Goal: Task Accomplishment & Management: Complete application form

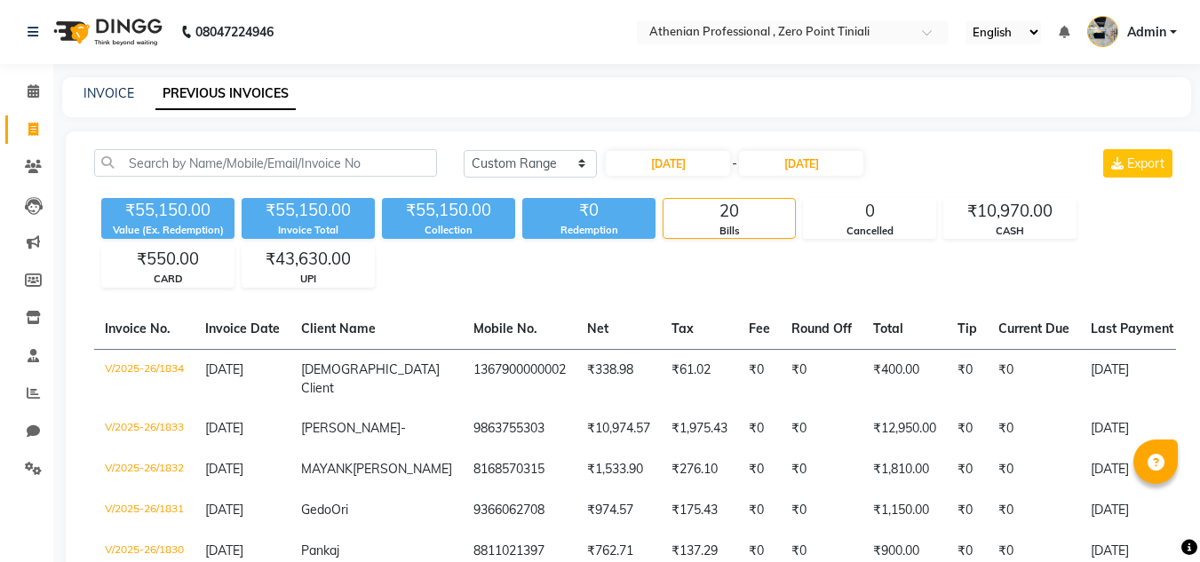
select select "range"
click at [91, 85] on link "INVOICE" at bounding box center [108, 93] width 51 height 16
select select "service"
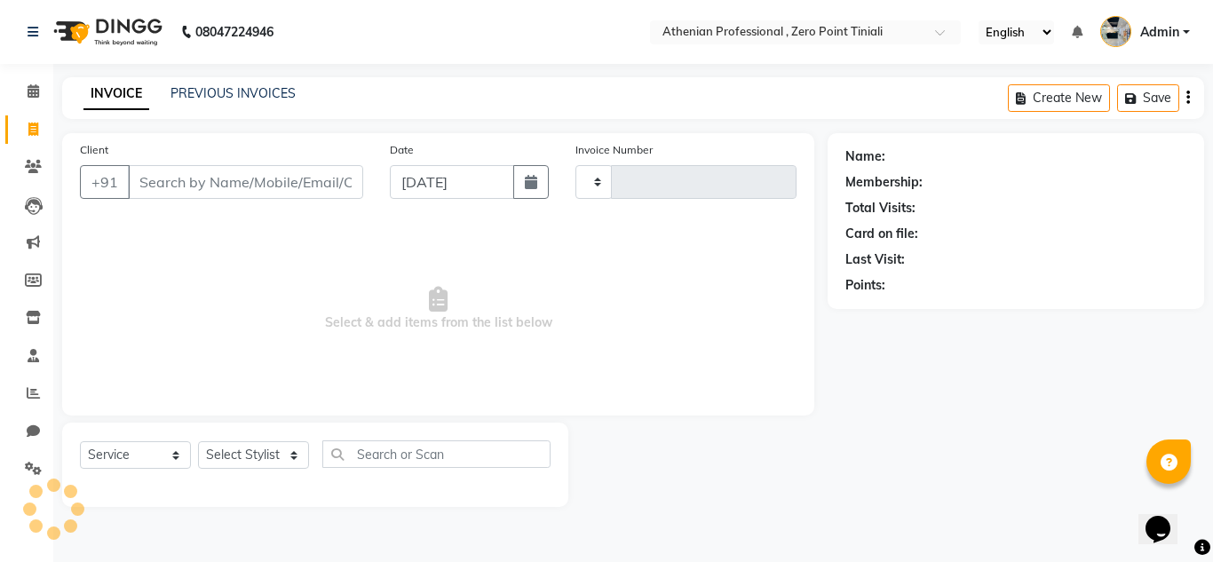
type input "2311"
select select "8300"
click at [36, 91] on icon at bounding box center [34, 90] width 12 height 13
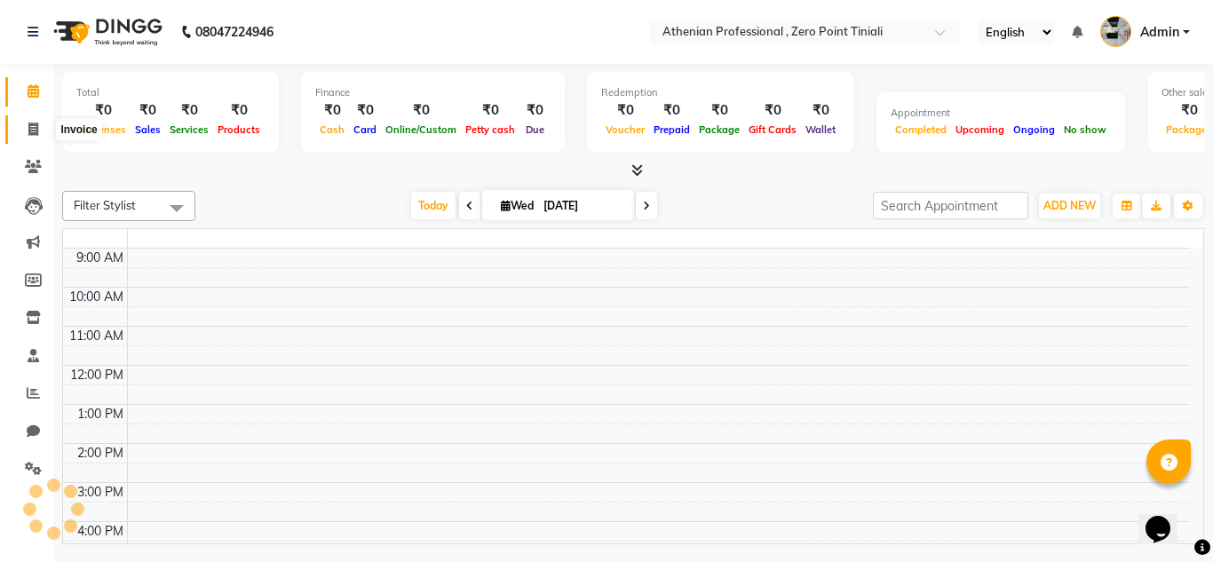
click at [36, 129] on icon at bounding box center [33, 129] width 10 height 13
select select "service"
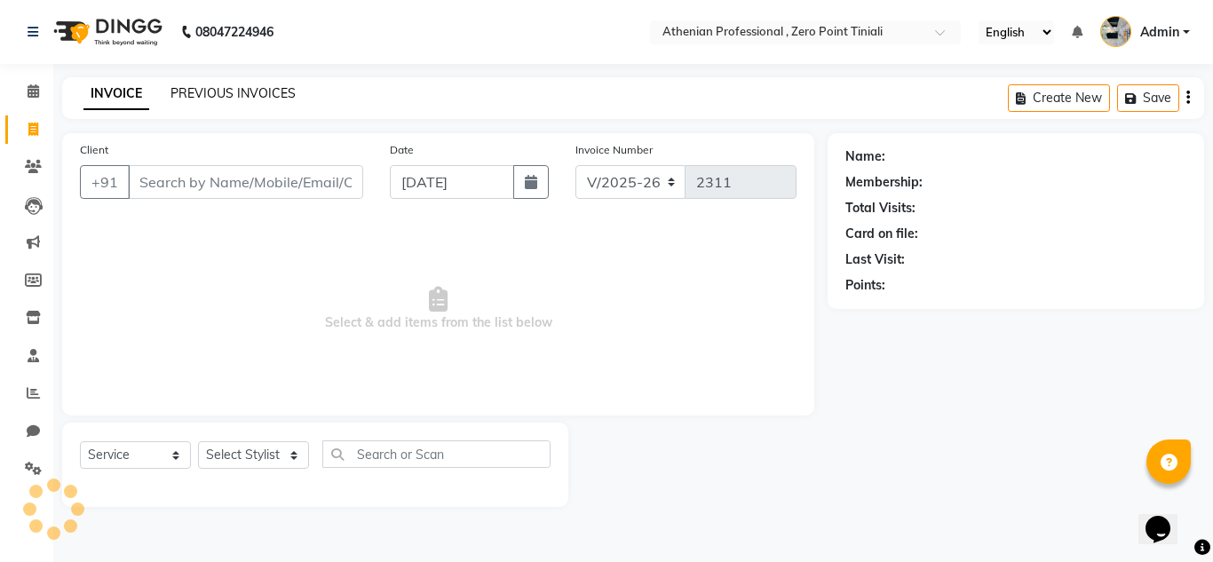
click at [226, 89] on link "PREVIOUS INVOICES" at bounding box center [233, 93] width 125 height 16
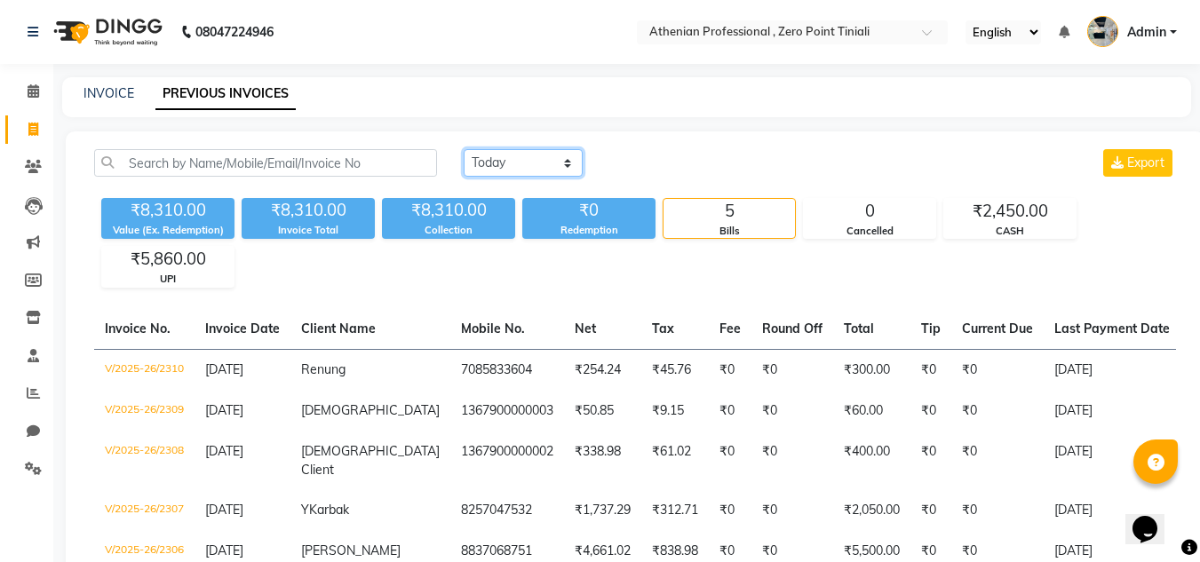
click at [514, 167] on select "[DATE] [DATE] Custom Range" at bounding box center [523, 163] width 119 height 28
select select "[DATE]"
click at [464, 149] on select "[DATE] [DATE] Custom Range" at bounding box center [523, 163] width 119 height 28
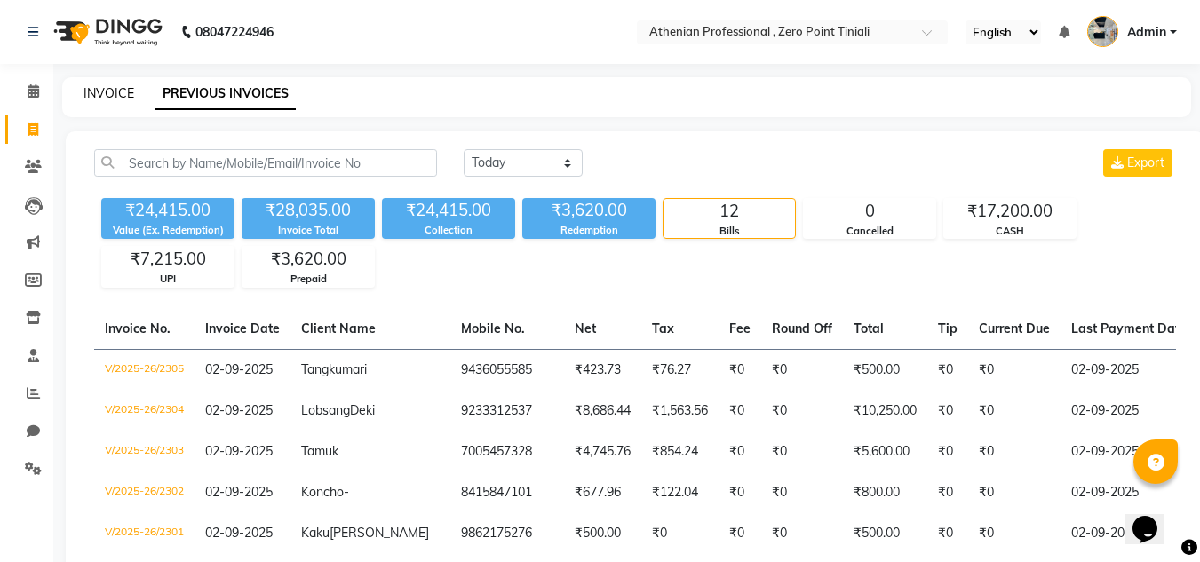
click at [106, 92] on link "INVOICE" at bounding box center [108, 93] width 51 height 16
select select "service"
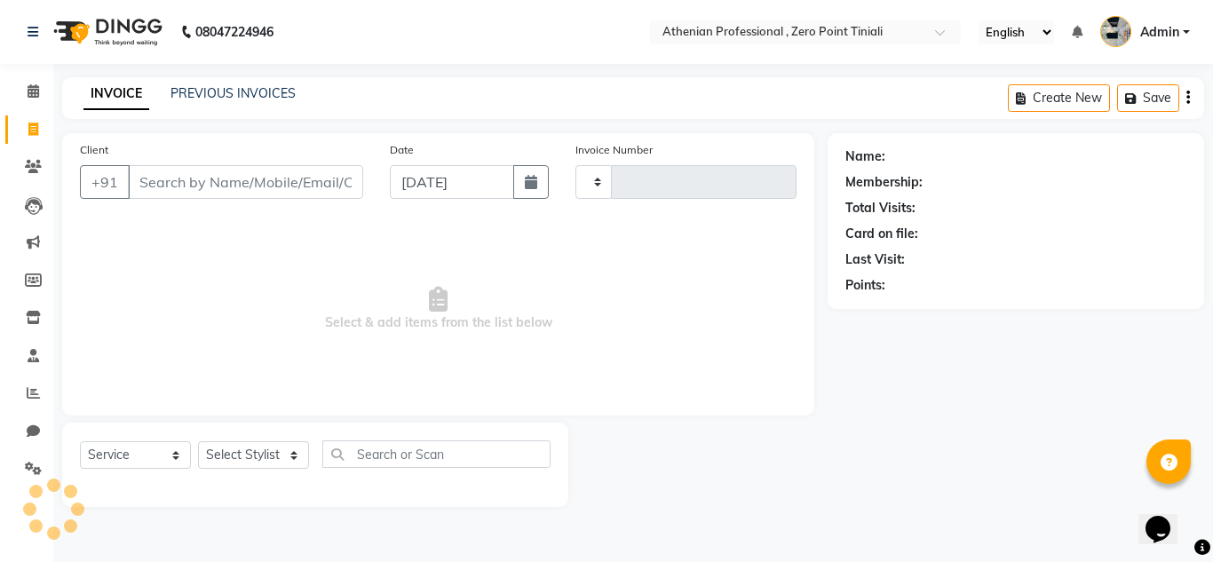
type input "2311"
select select "8300"
click at [234, 98] on link "PREVIOUS INVOICES" at bounding box center [233, 93] width 125 height 16
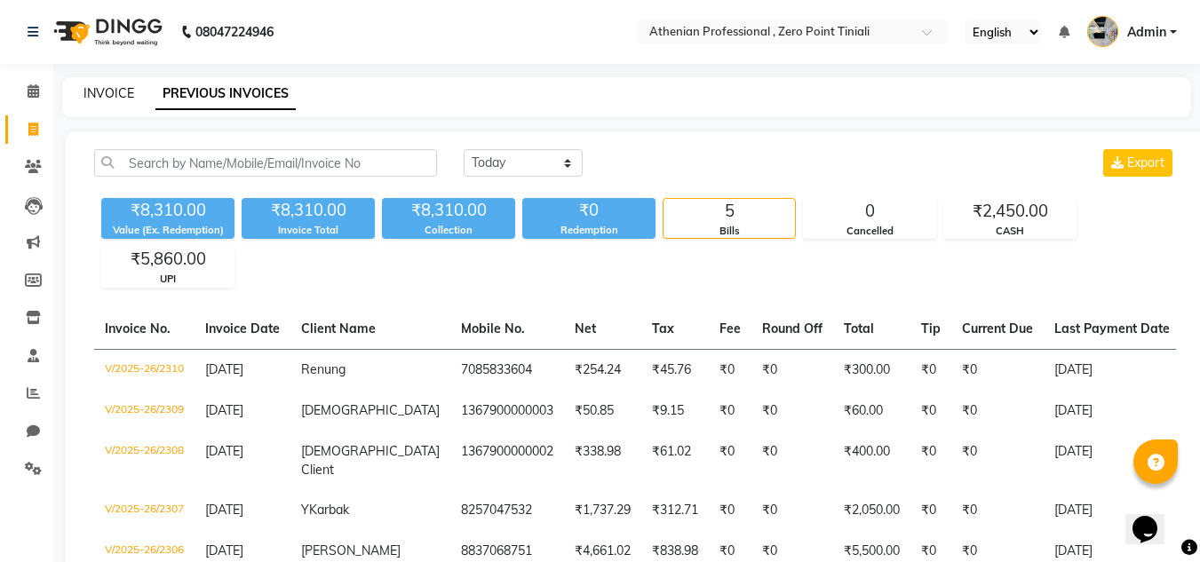
click at [107, 93] on link "INVOICE" at bounding box center [108, 93] width 51 height 16
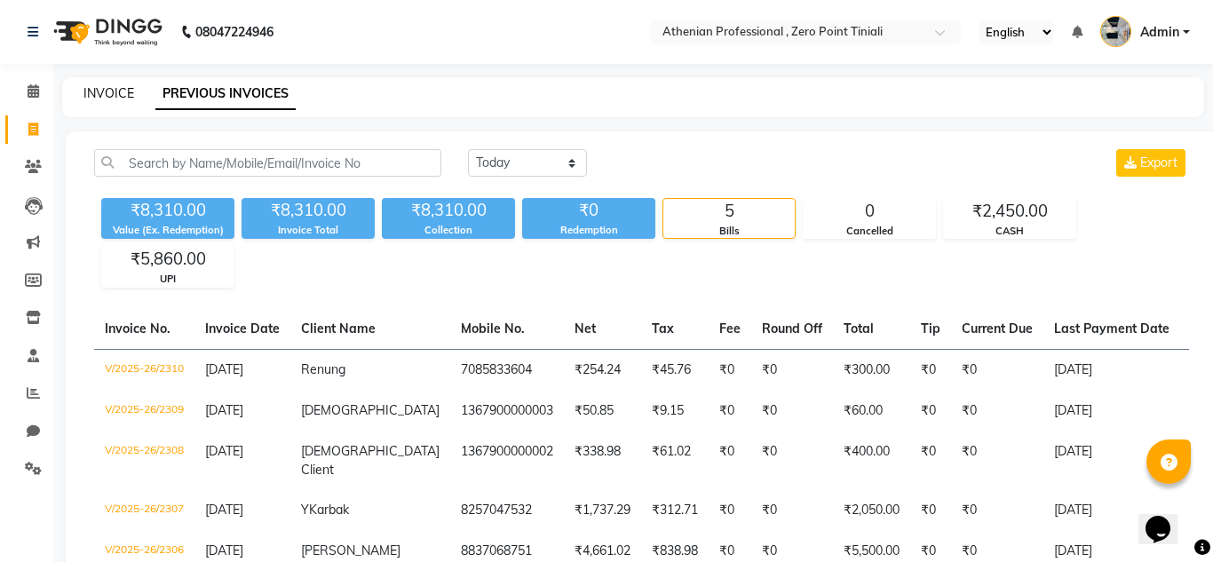
select select "service"
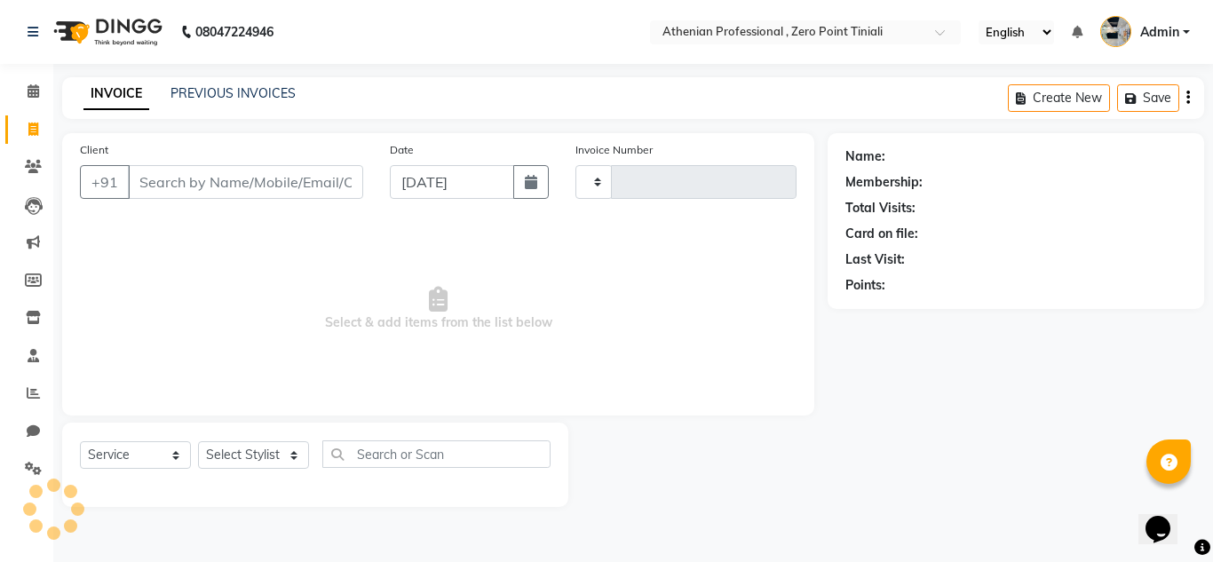
type input "2311"
select select "8300"
click at [227, 95] on link "PREVIOUS INVOICES" at bounding box center [233, 93] width 125 height 16
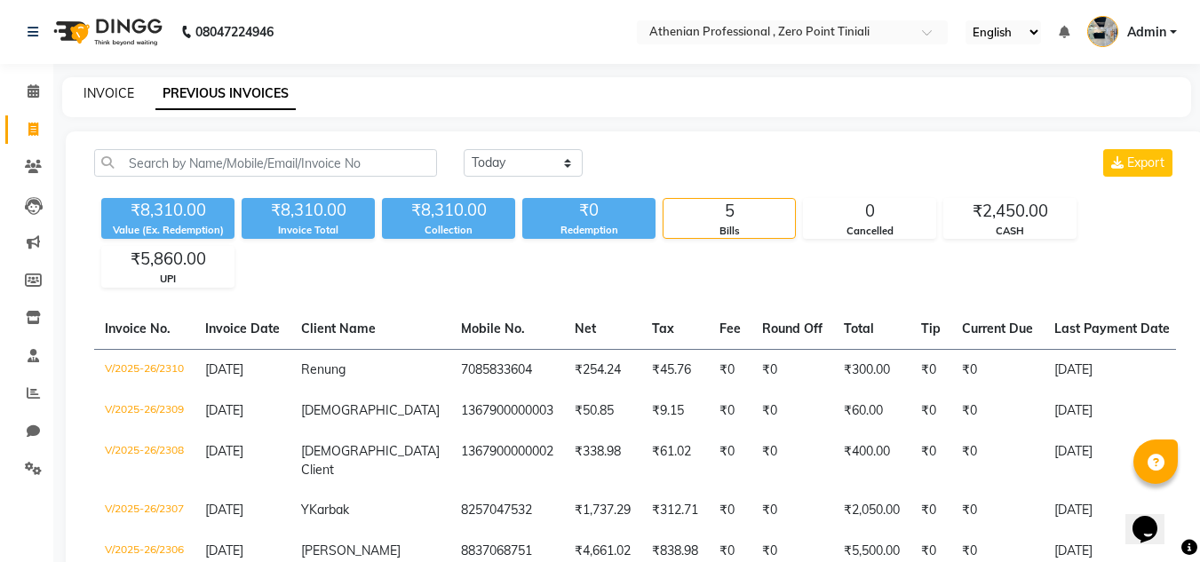
click at [99, 94] on link "INVOICE" at bounding box center [108, 93] width 51 height 16
select select "service"
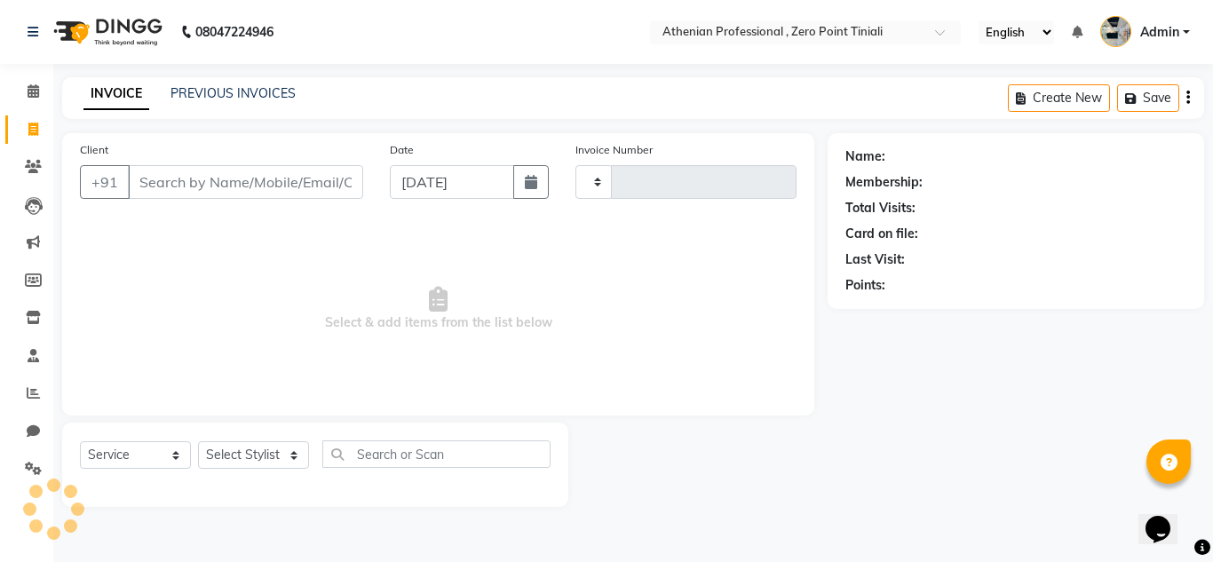
type input "2311"
select select "8300"
click at [223, 93] on link "PREVIOUS INVOICES" at bounding box center [233, 93] width 125 height 16
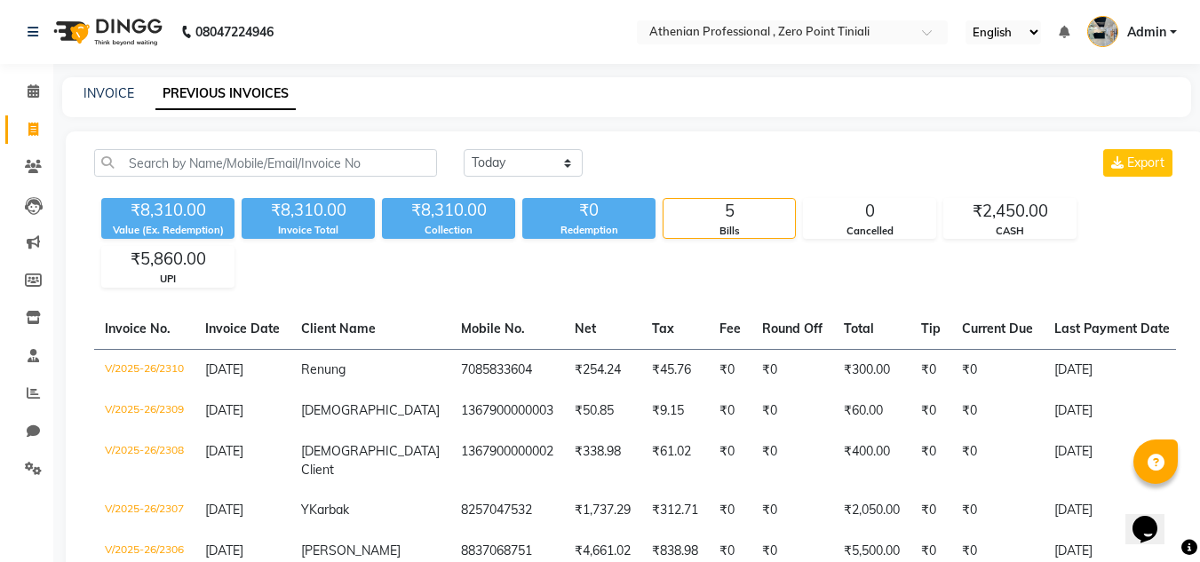
click at [355, 212] on div "₹8,310.00" at bounding box center [308, 210] width 133 height 25
click at [112, 97] on link "INVOICE" at bounding box center [108, 93] width 51 height 16
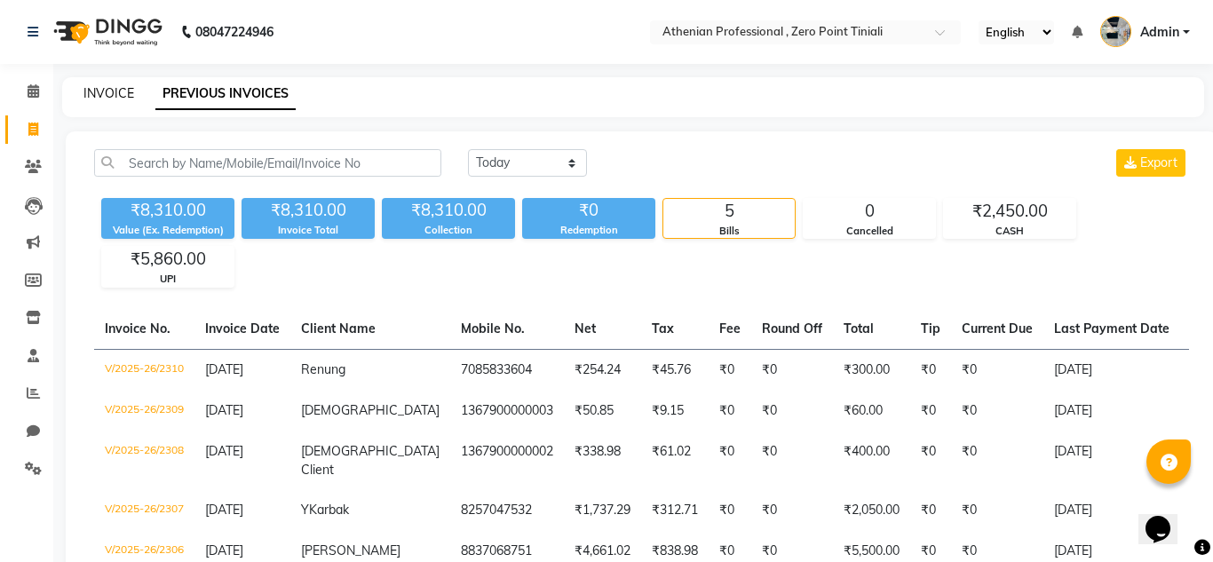
select select "service"
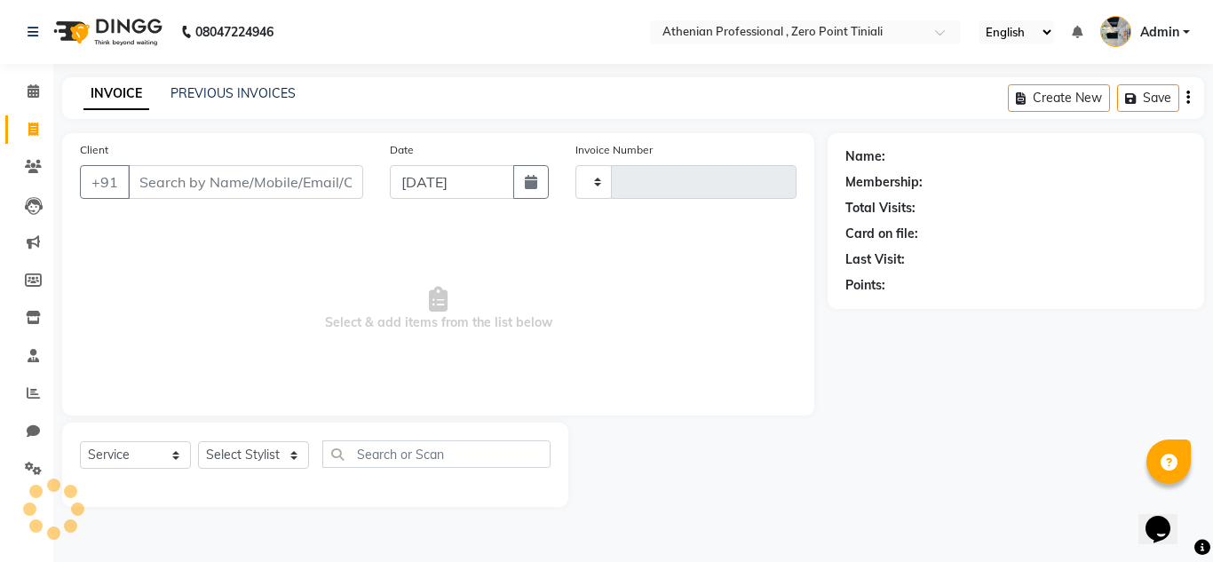
type input "2311"
select select "8300"
type input "m"
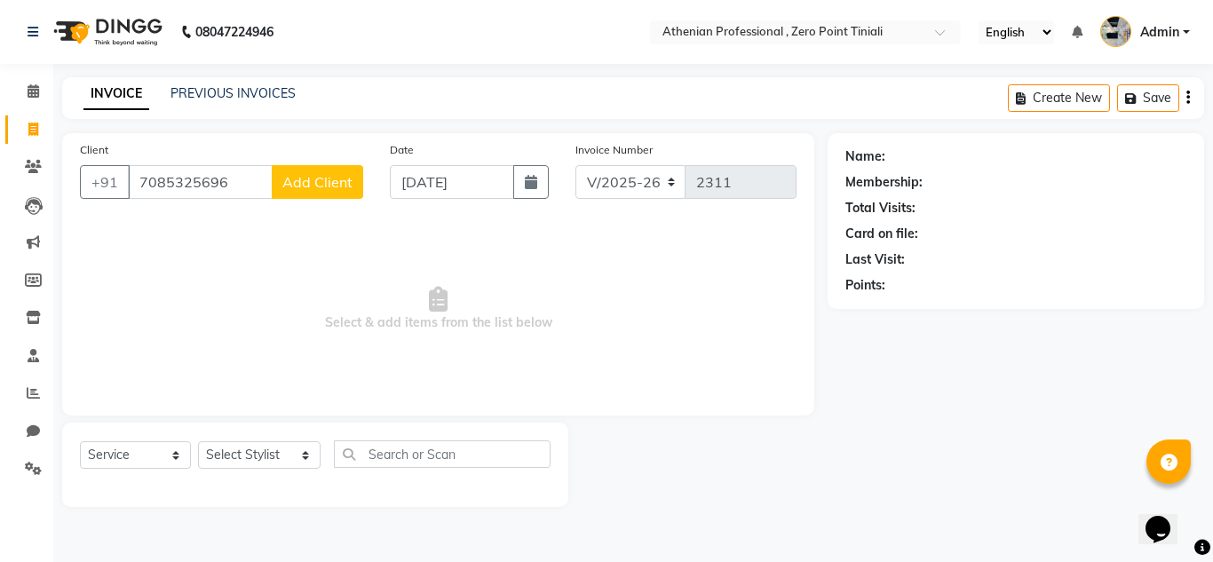
type input "7085325696"
click at [338, 175] on span "Add Client" at bounding box center [317, 182] width 70 height 18
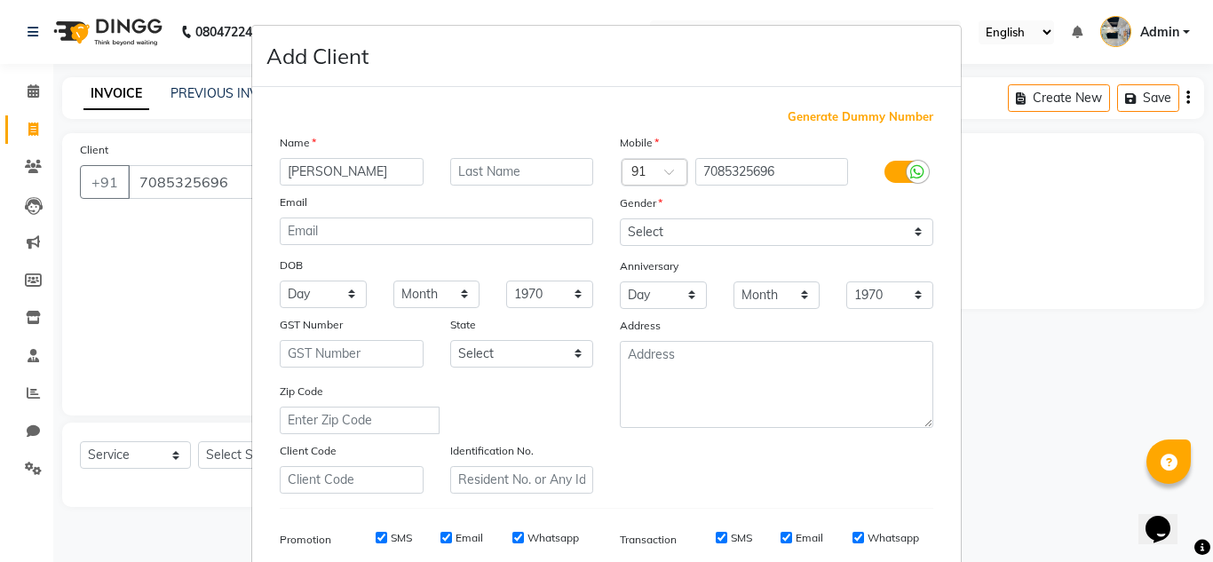
type input "[PERSON_NAME]"
click at [485, 175] on input "text" at bounding box center [522, 172] width 144 height 28
type input "Dabi"
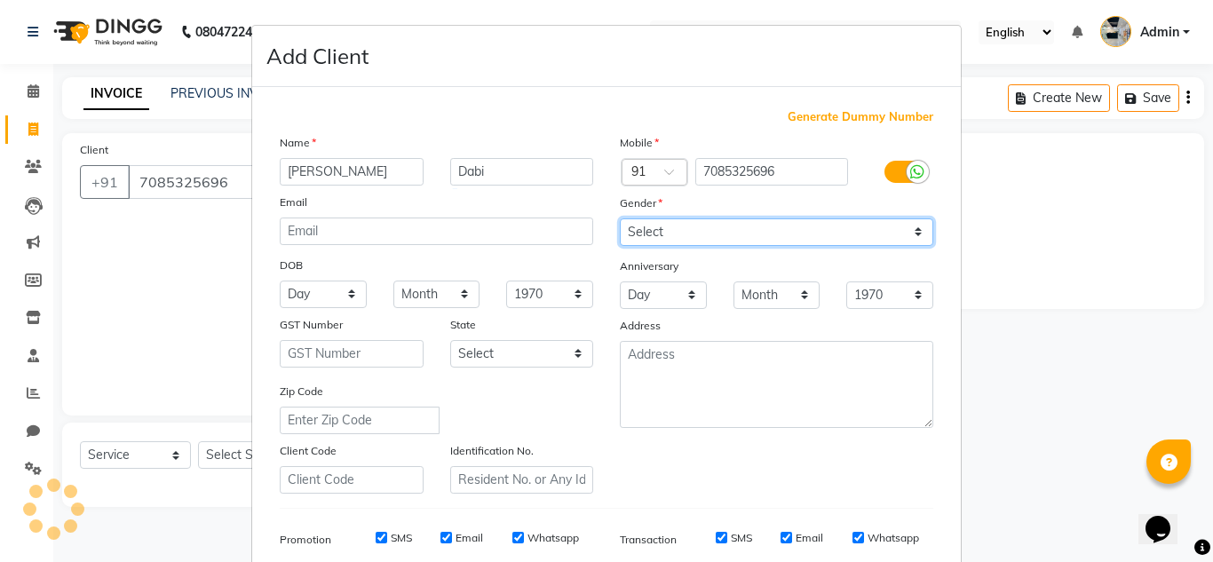
click at [709, 234] on select "Select [DEMOGRAPHIC_DATA] [DEMOGRAPHIC_DATA] Other Prefer Not To Say" at bounding box center [777, 232] width 314 height 28
select select "[DEMOGRAPHIC_DATA]"
click at [620, 218] on select "Select [DEMOGRAPHIC_DATA] [DEMOGRAPHIC_DATA] Other Prefer Not To Say" at bounding box center [777, 232] width 314 height 28
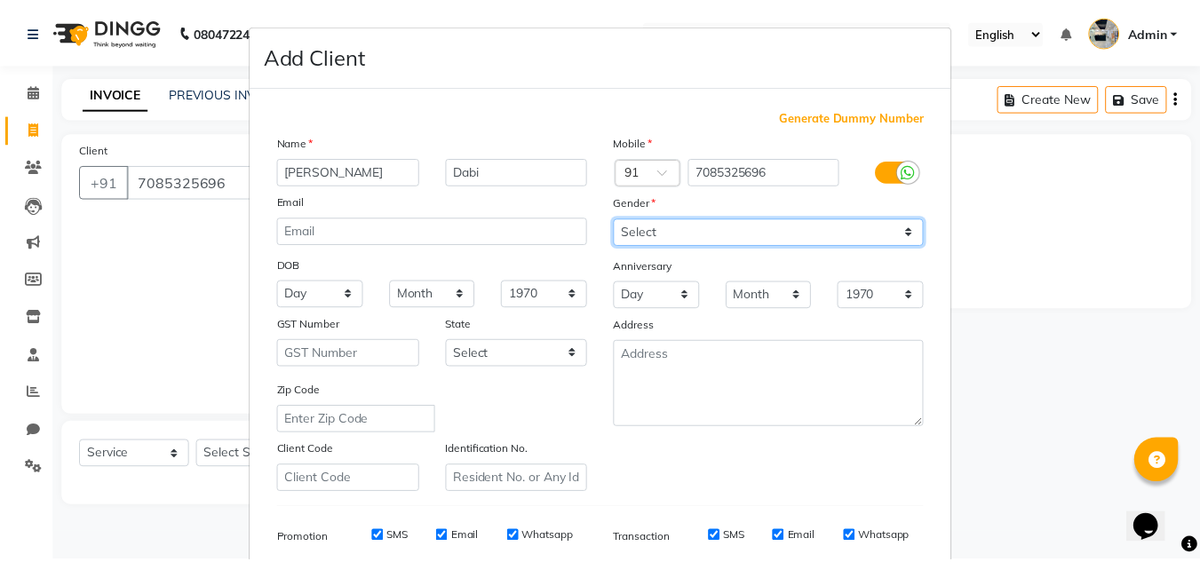
scroll to position [258, 0]
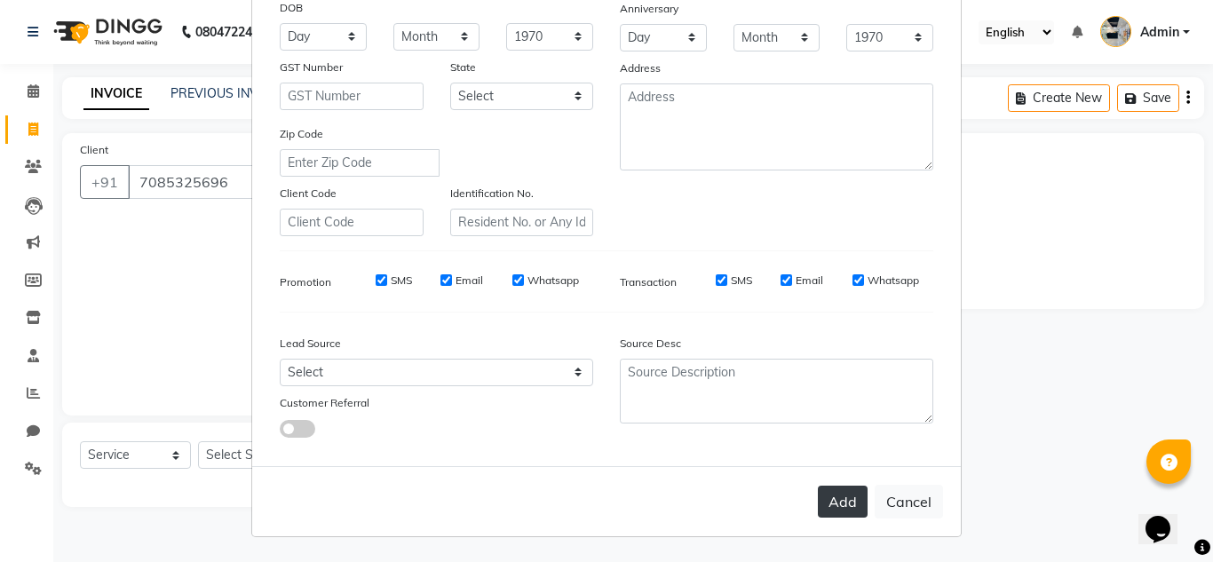
click at [827, 496] on button "Add" at bounding box center [843, 502] width 50 height 32
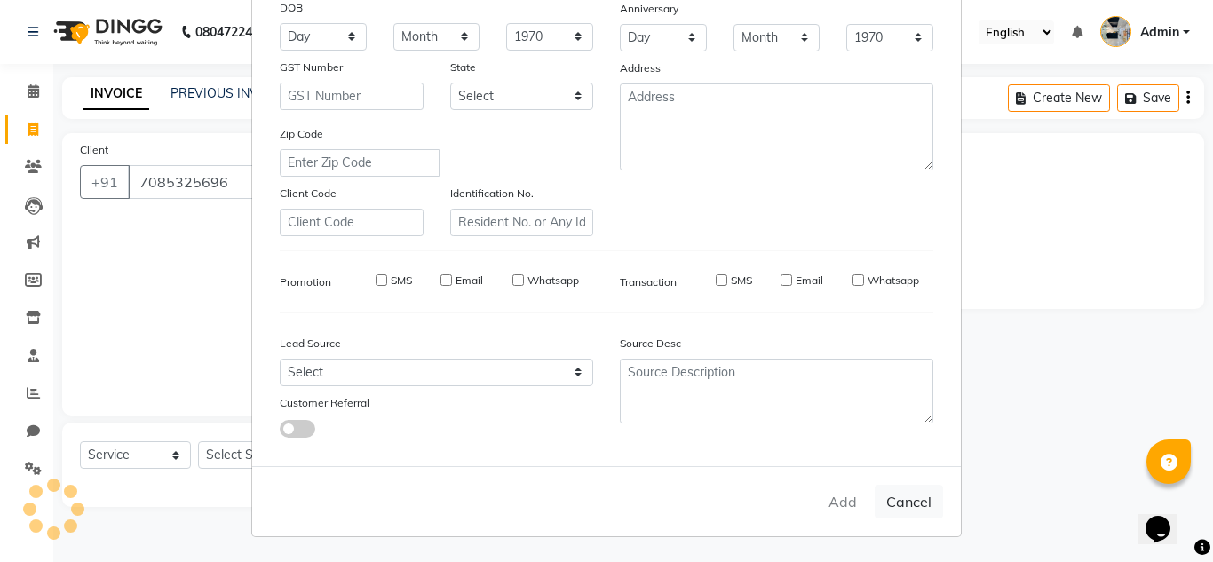
select select
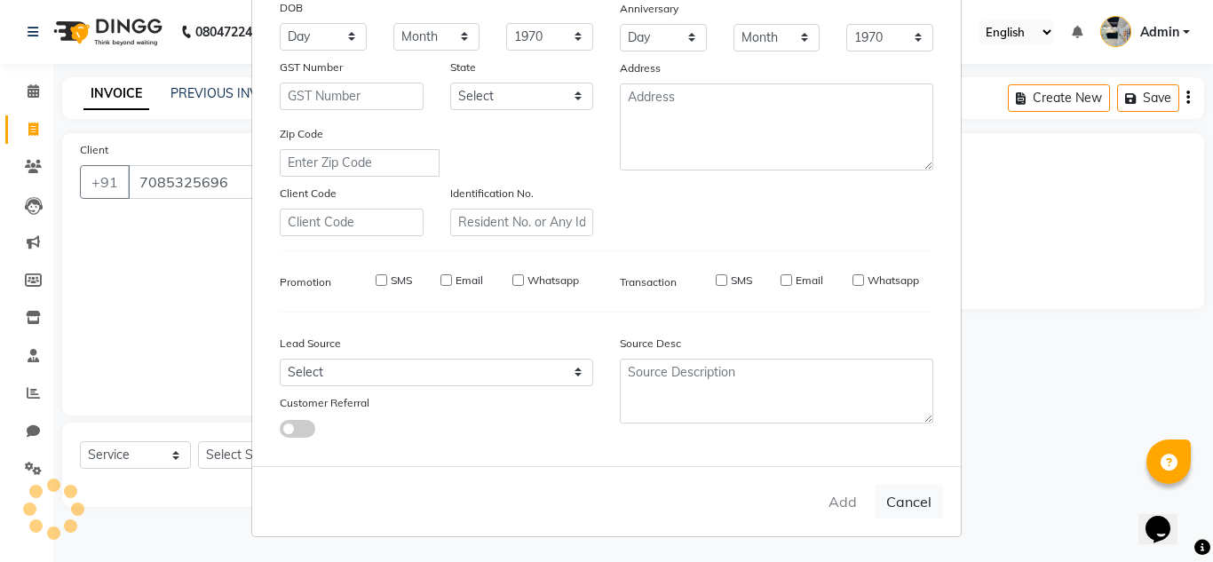
select select
checkbox input "false"
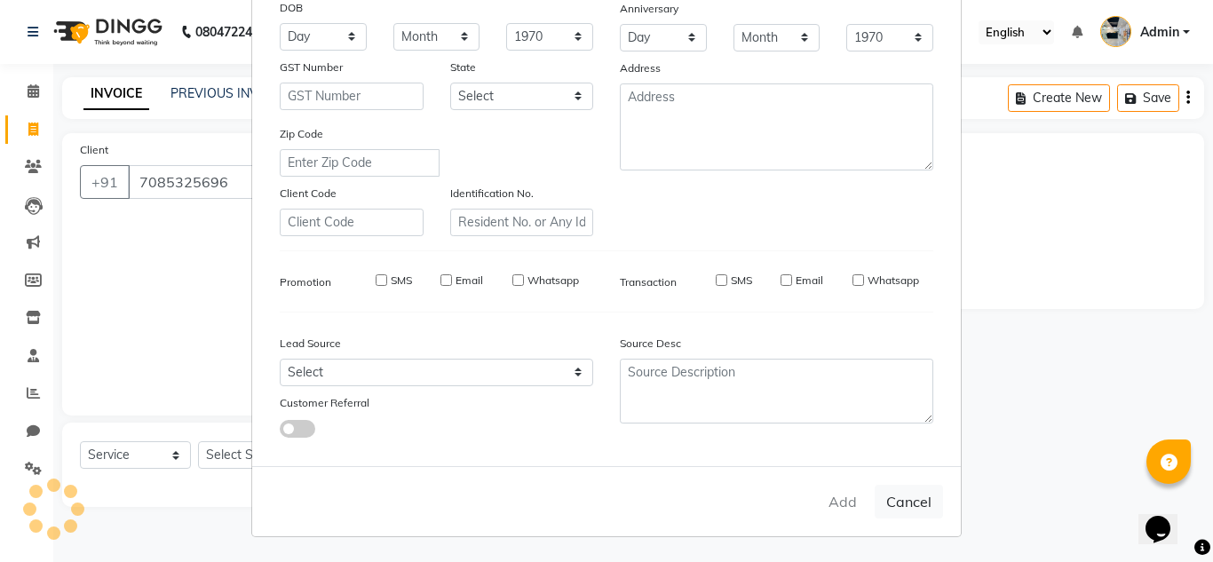
checkbox input "false"
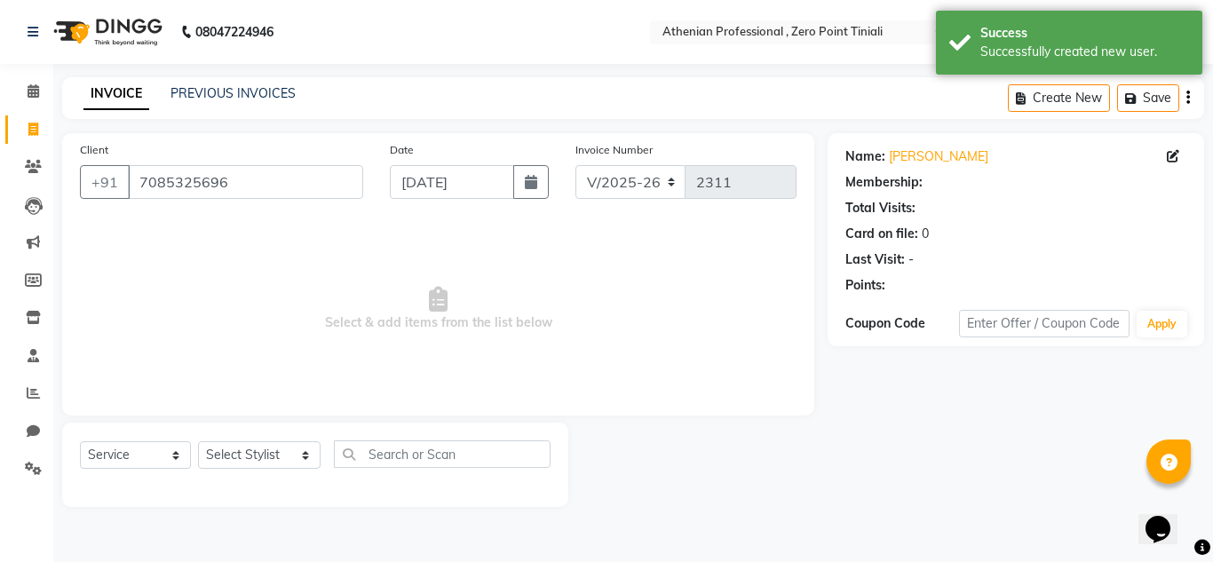
select select "1: Object"
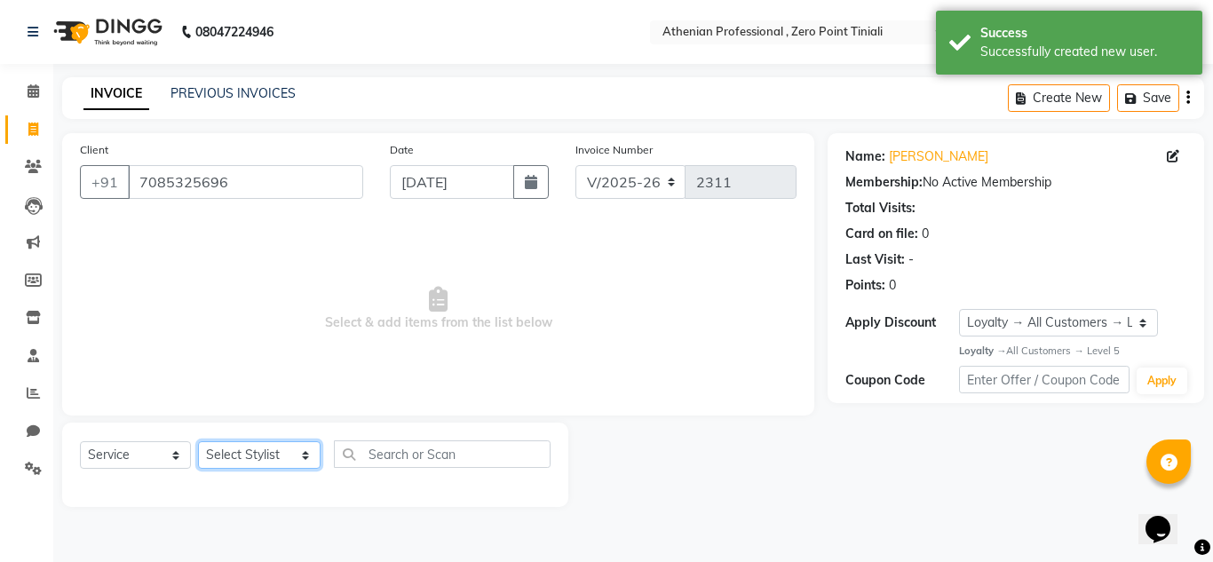
click at [252, 454] on select "Select Stylist [PERSON_NAME][MEDICAL_DATA] Admin [PERSON_NAME] BIHAM LINDUM NEM…" at bounding box center [259, 455] width 123 height 28
select select "80200"
click at [198, 441] on select "Select Stylist [PERSON_NAME][MEDICAL_DATA] Admin [PERSON_NAME] BIHAM LINDUM NEM…" at bounding box center [259, 455] width 123 height 28
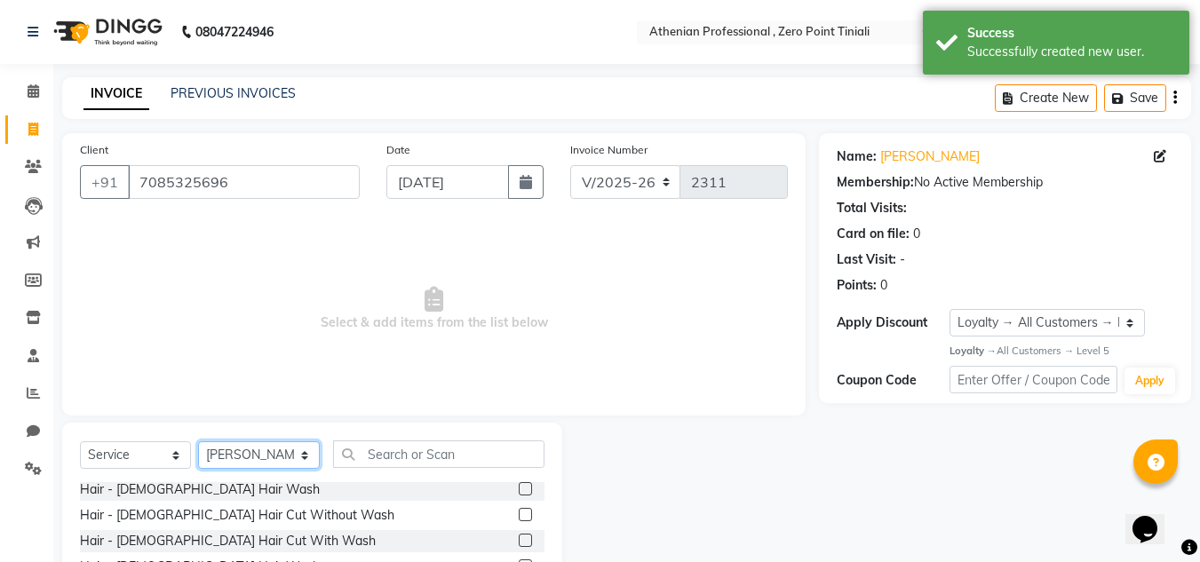
scroll to position [107, 0]
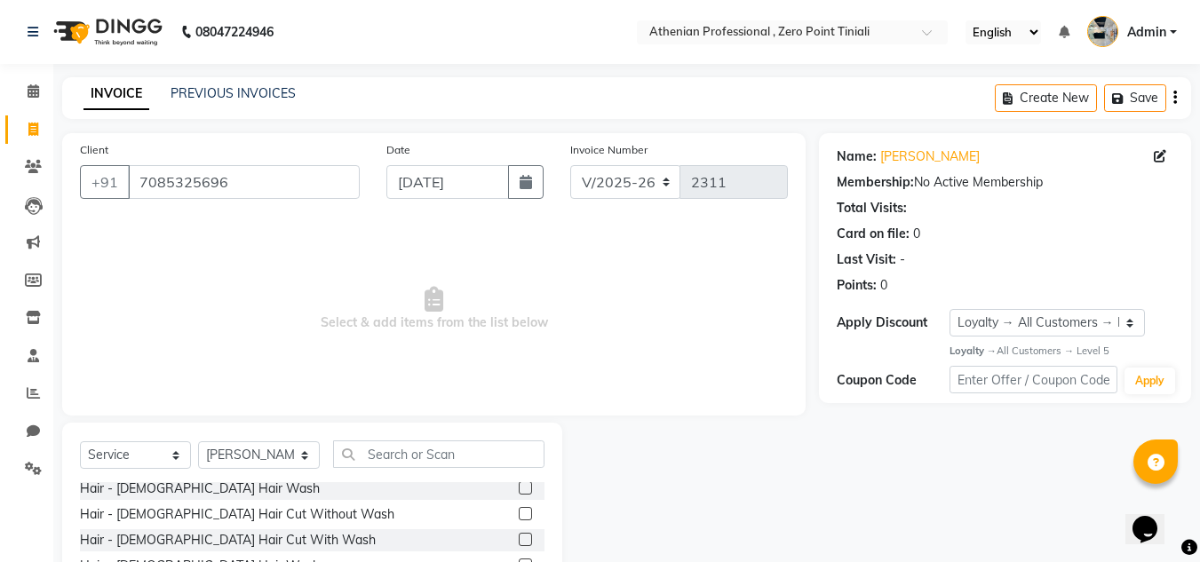
click at [504, 515] on div "Hair - [DEMOGRAPHIC_DATA] Hair Cut Without Wash" at bounding box center [312, 515] width 464 height 22
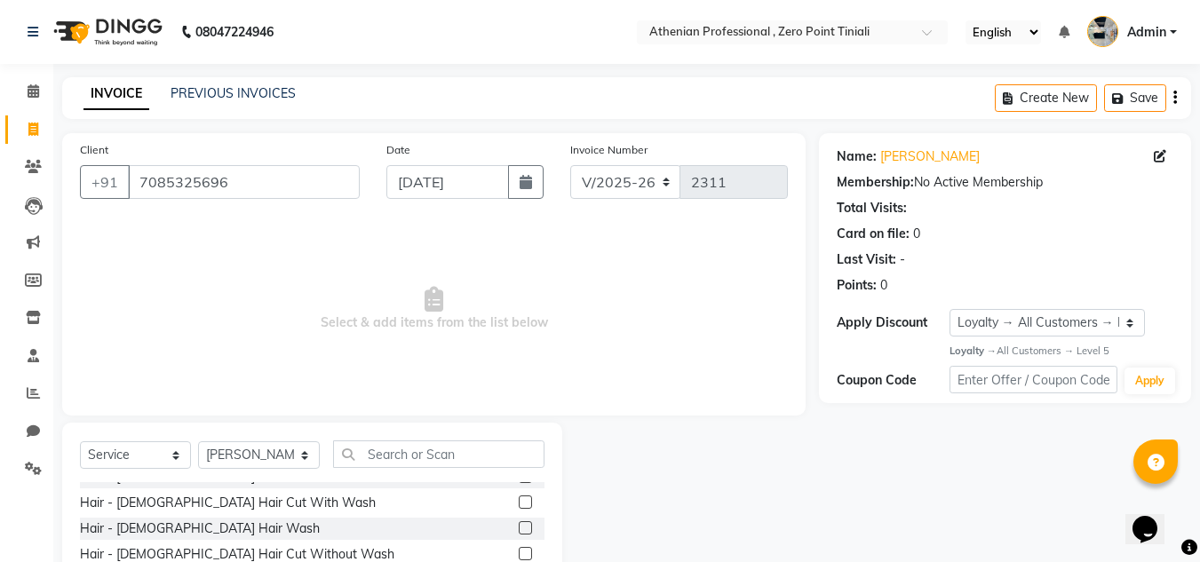
scroll to position [137, 0]
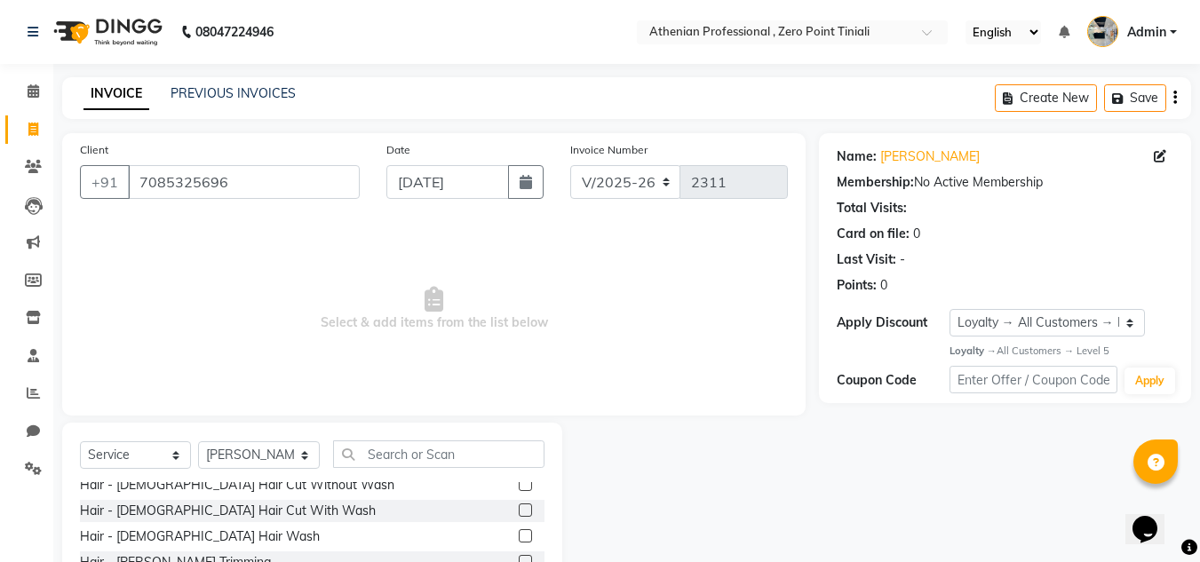
click at [519, 485] on label at bounding box center [525, 484] width 13 height 13
click at [519, 485] on input "checkbox" at bounding box center [525, 486] width 12 height 12
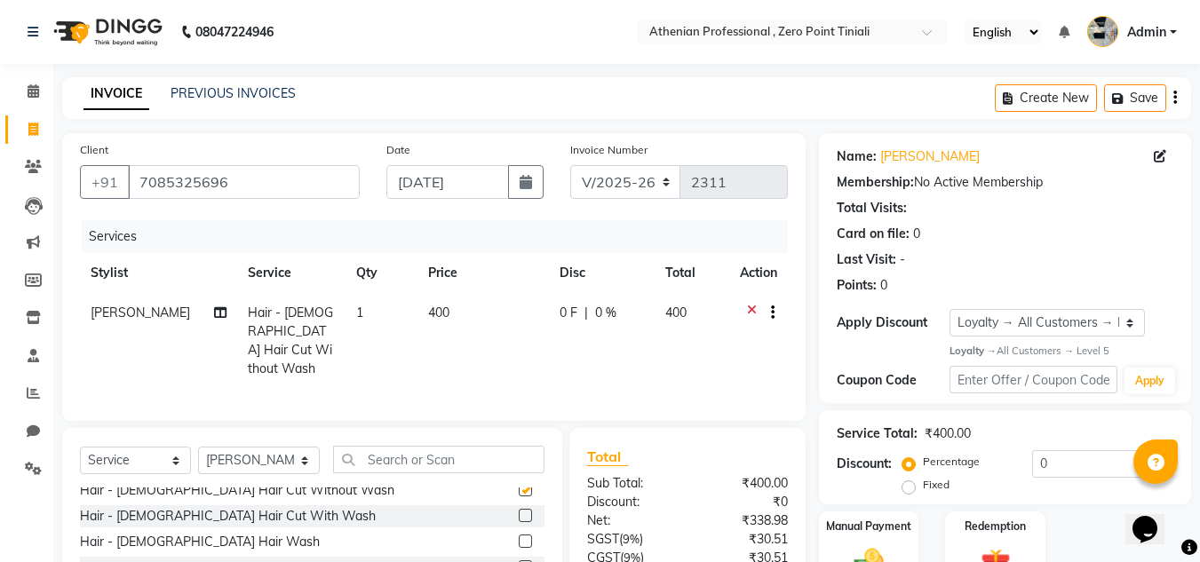
checkbox input "false"
click at [519, 515] on label at bounding box center [525, 521] width 13 height 13
click at [519, 517] on input "checkbox" at bounding box center [525, 523] width 12 height 12
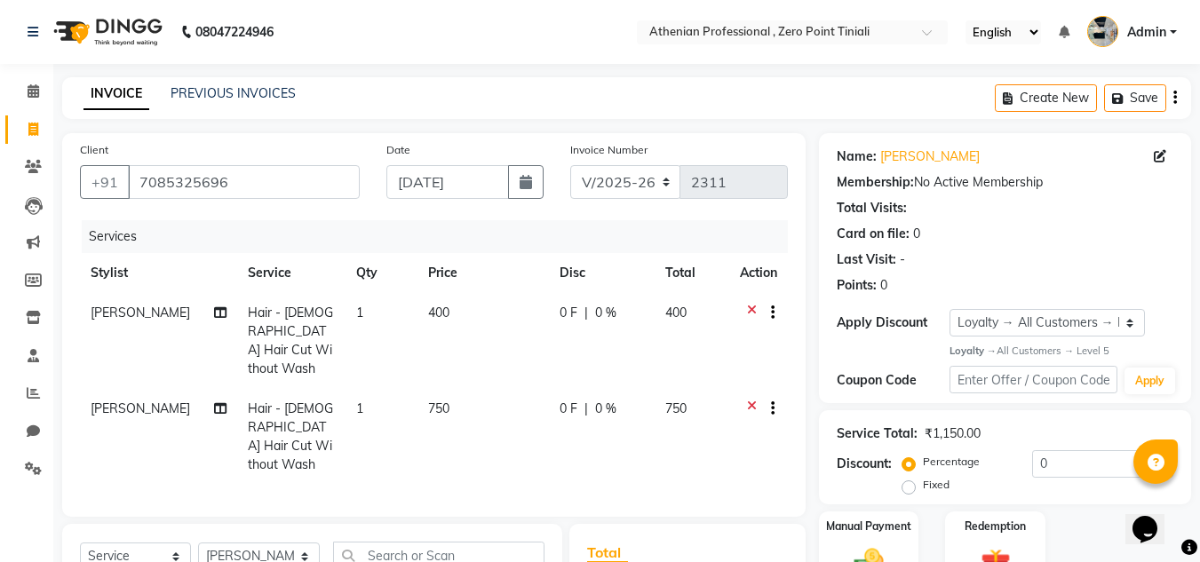
checkbox input "false"
click at [151, 401] on span "[PERSON_NAME]" at bounding box center [140, 409] width 99 height 16
select select "80200"
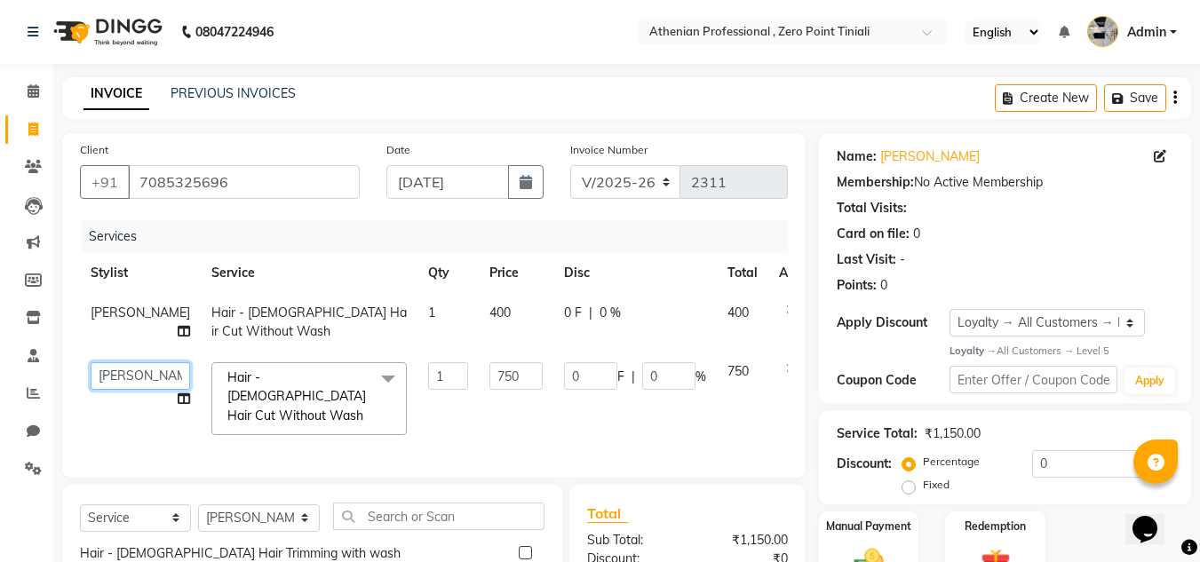
click at [119, 390] on select "[PERSON_NAME][MEDICAL_DATA] [PERSON_NAME] BIHAM LINDUM NEME MAHINDRA [PERSON_NA…" at bounding box center [140, 376] width 99 height 28
select select "80203"
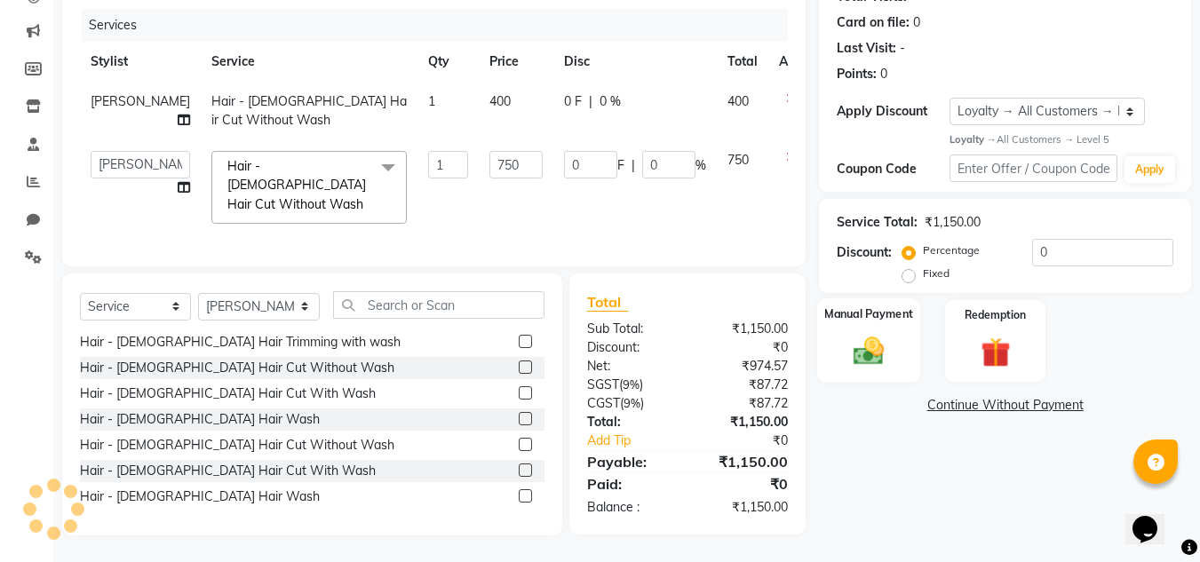
scroll to position [222, 0]
click at [861, 336] on img at bounding box center [869, 352] width 50 height 36
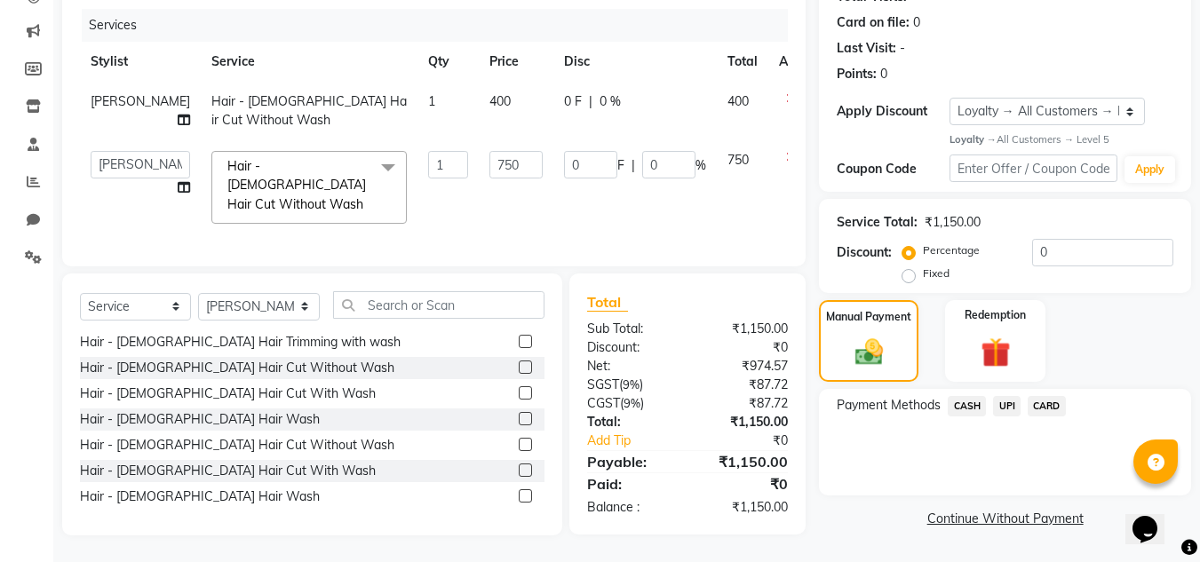
click at [1043, 396] on span "CARD" at bounding box center [1047, 406] width 38 height 20
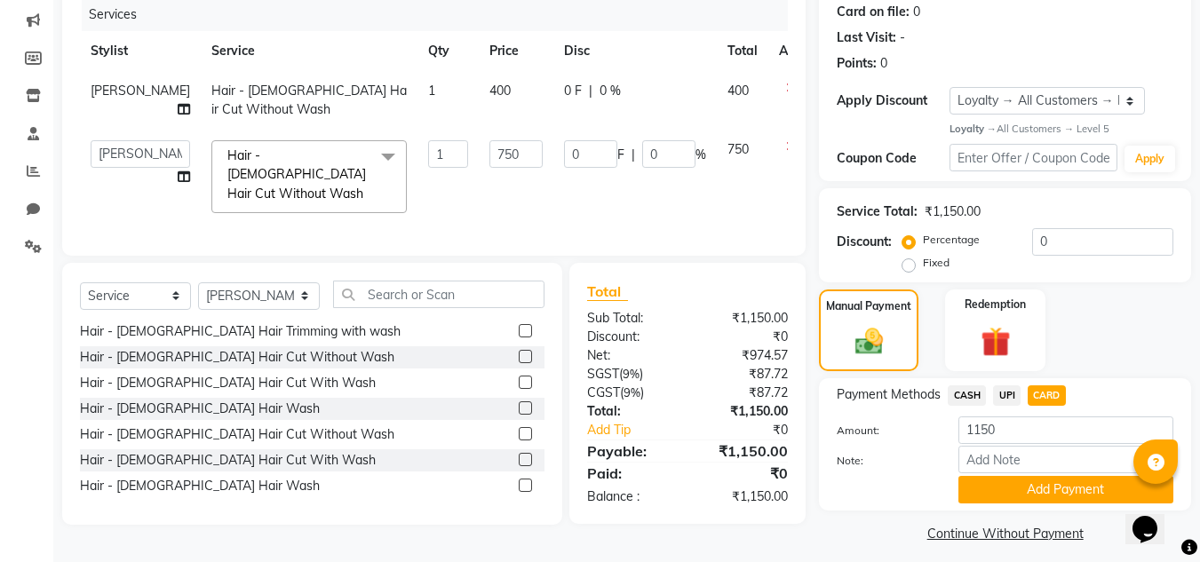
scroll to position [234, 0]
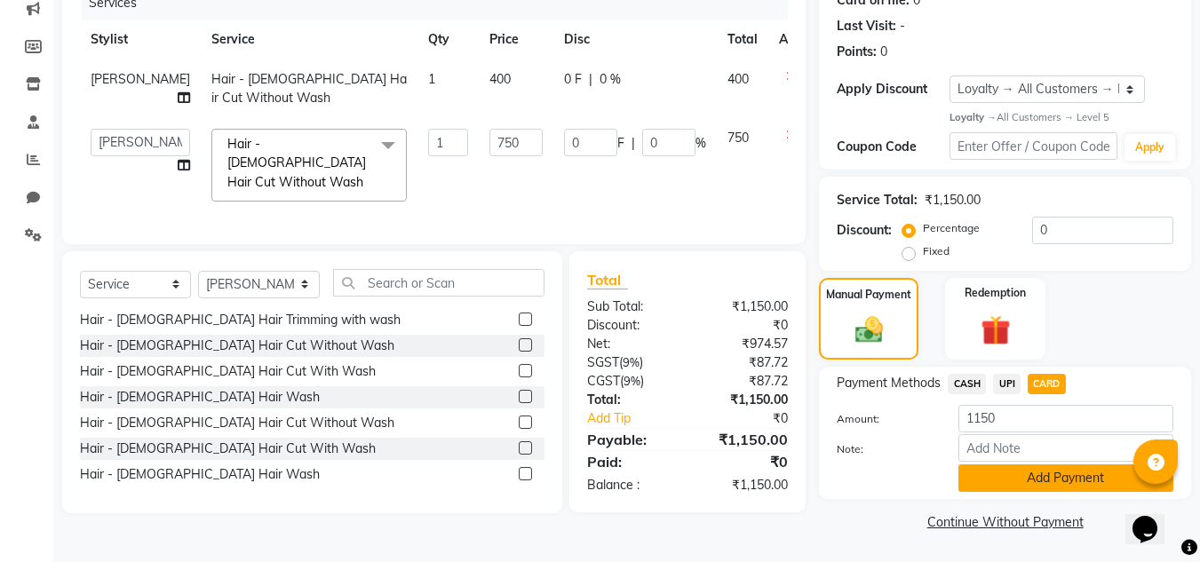
click at [1025, 474] on button "Add Payment" at bounding box center [1065, 478] width 215 height 28
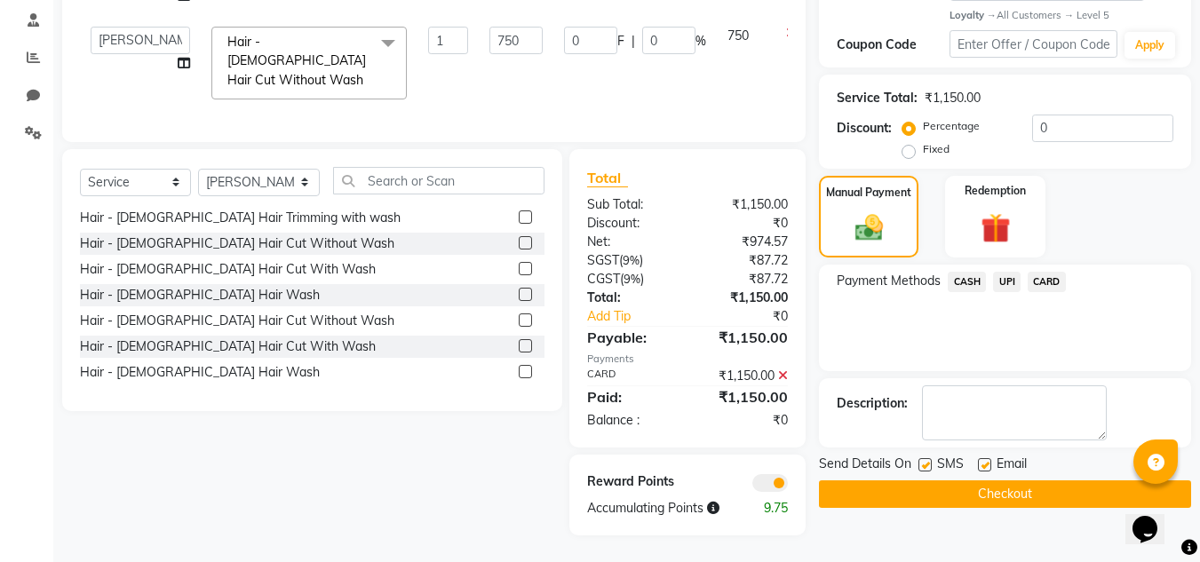
click at [983, 458] on label at bounding box center [984, 464] width 13 height 13
click at [983, 460] on input "checkbox" at bounding box center [984, 466] width 12 height 12
checkbox input "false"
click at [980, 480] on button "Checkout" at bounding box center [1005, 494] width 372 height 28
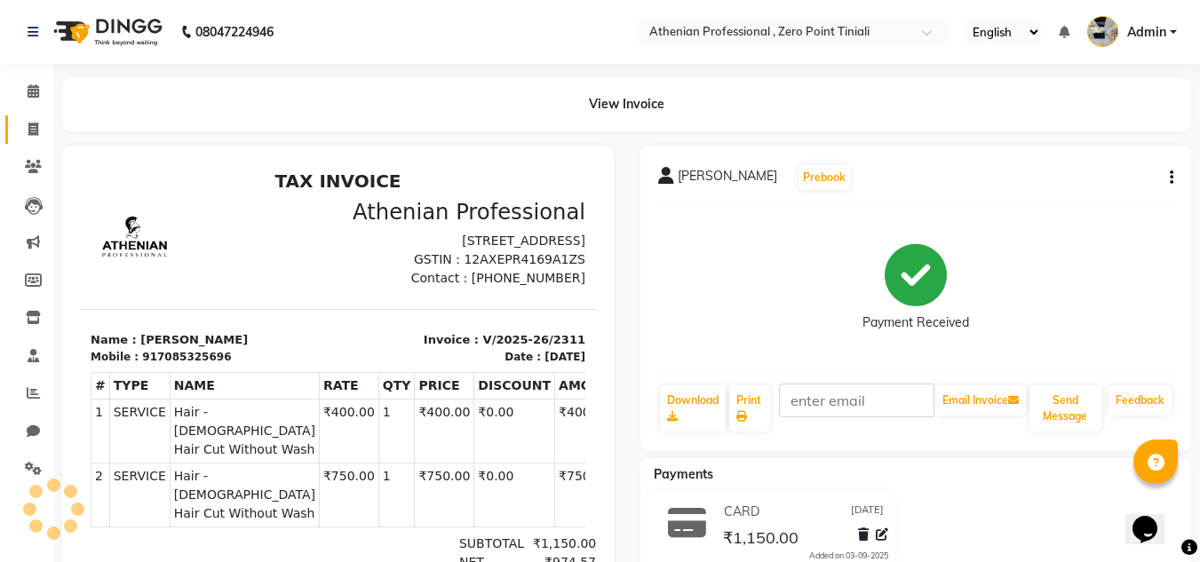
click at [37, 139] on link "Invoice" at bounding box center [26, 129] width 43 height 29
select select "service"
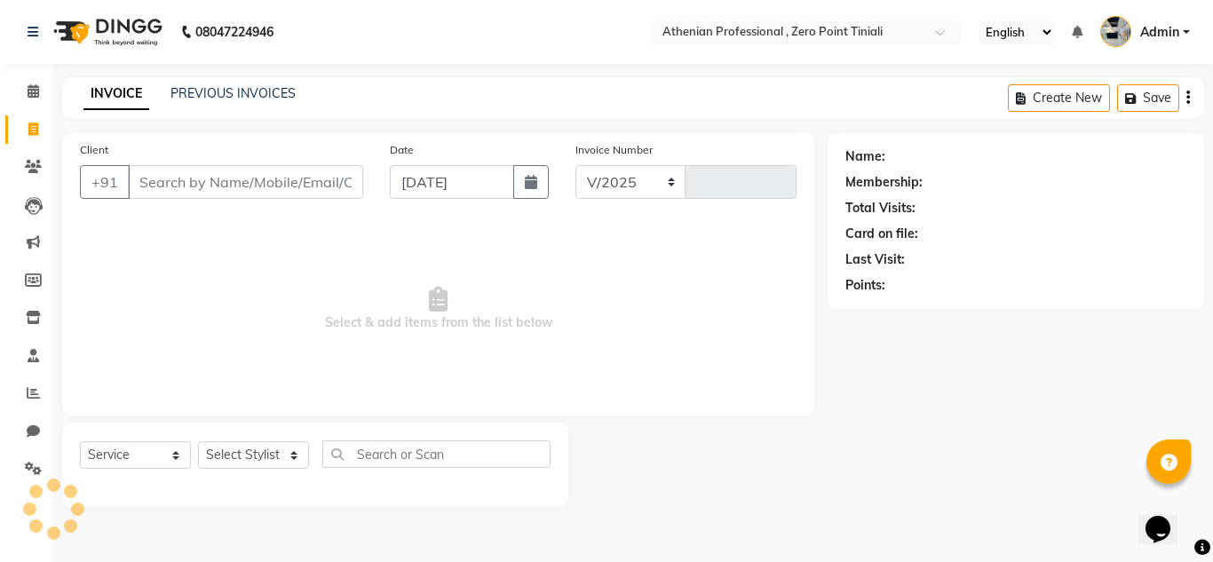
select select "8300"
type input "2312"
click at [37, 163] on icon at bounding box center [33, 166] width 17 height 13
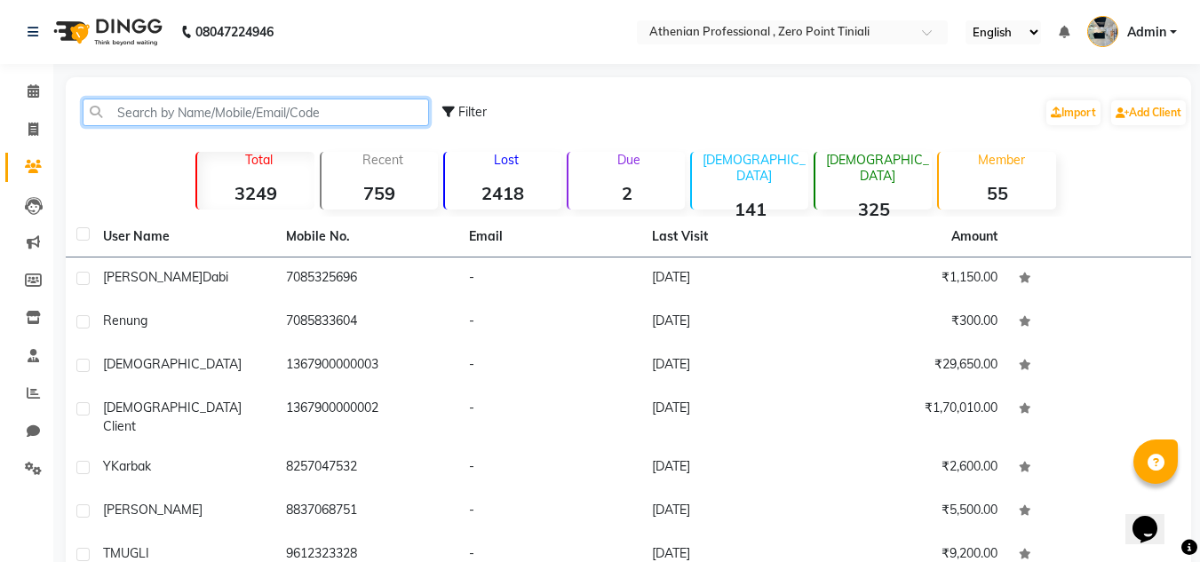
click at [153, 120] on input "text" at bounding box center [256, 113] width 346 height 28
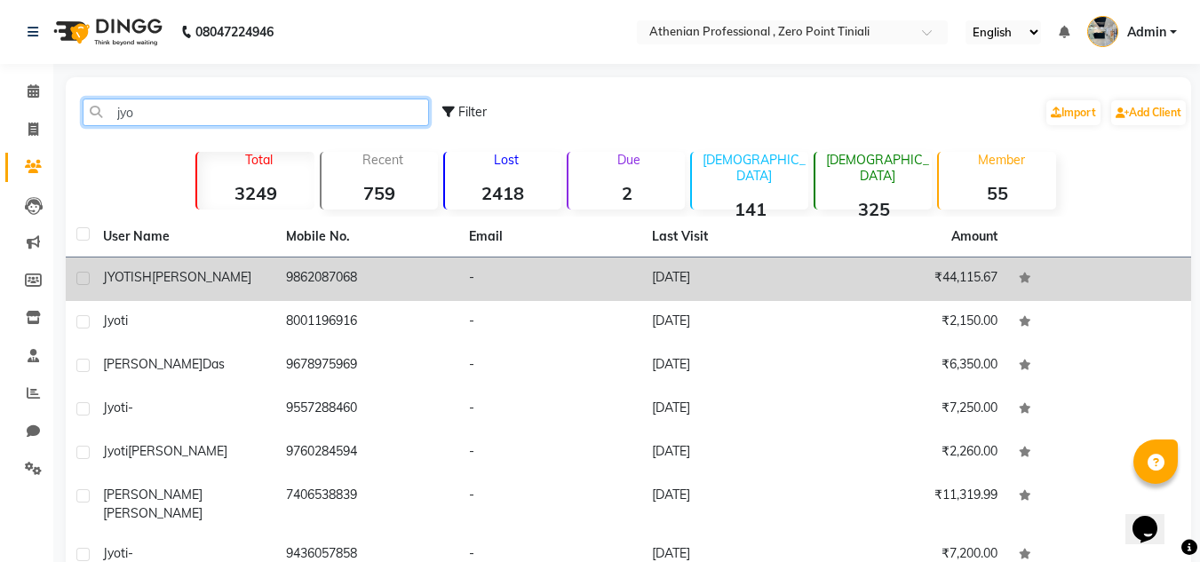
type input "jyo"
click at [258, 275] on div "[PERSON_NAME]" at bounding box center [184, 277] width 162 height 19
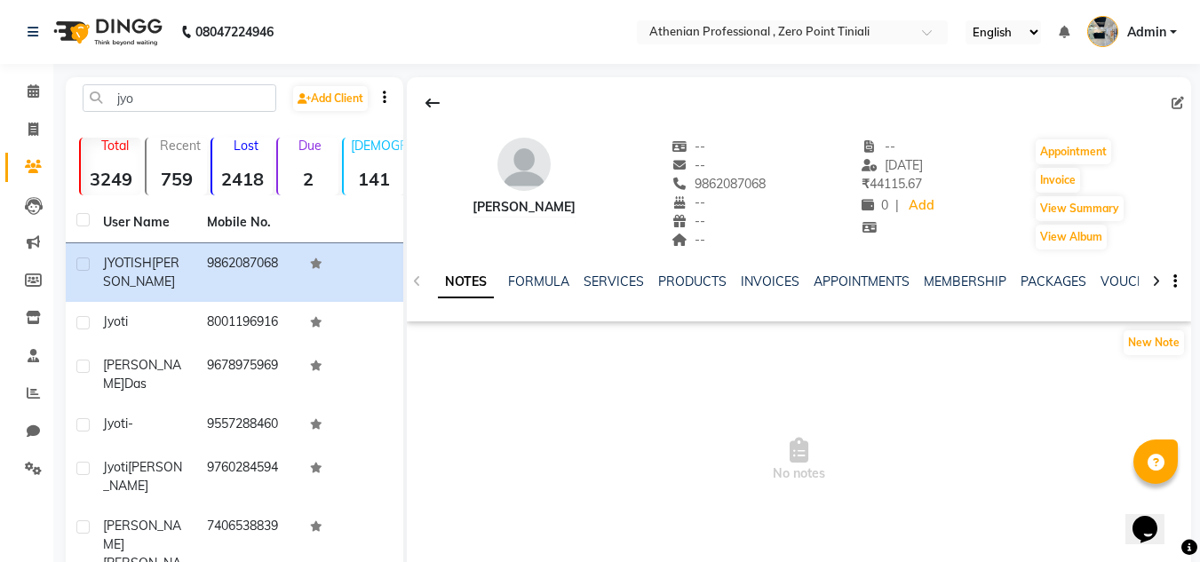
click at [1113, 272] on div "NOTES FORMULA SERVICES PRODUCTS INVOICES APPOINTMENTS MEMBERSHIP PACKAGES VOUCH…" at bounding box center [799, 281] width 784 height 61
click at [1115, 281] on link "VOUCHERS" at bounding box center [1135, 282] width 70 height 16
